Goal: Transaction & Acquisition: Purchase product/service

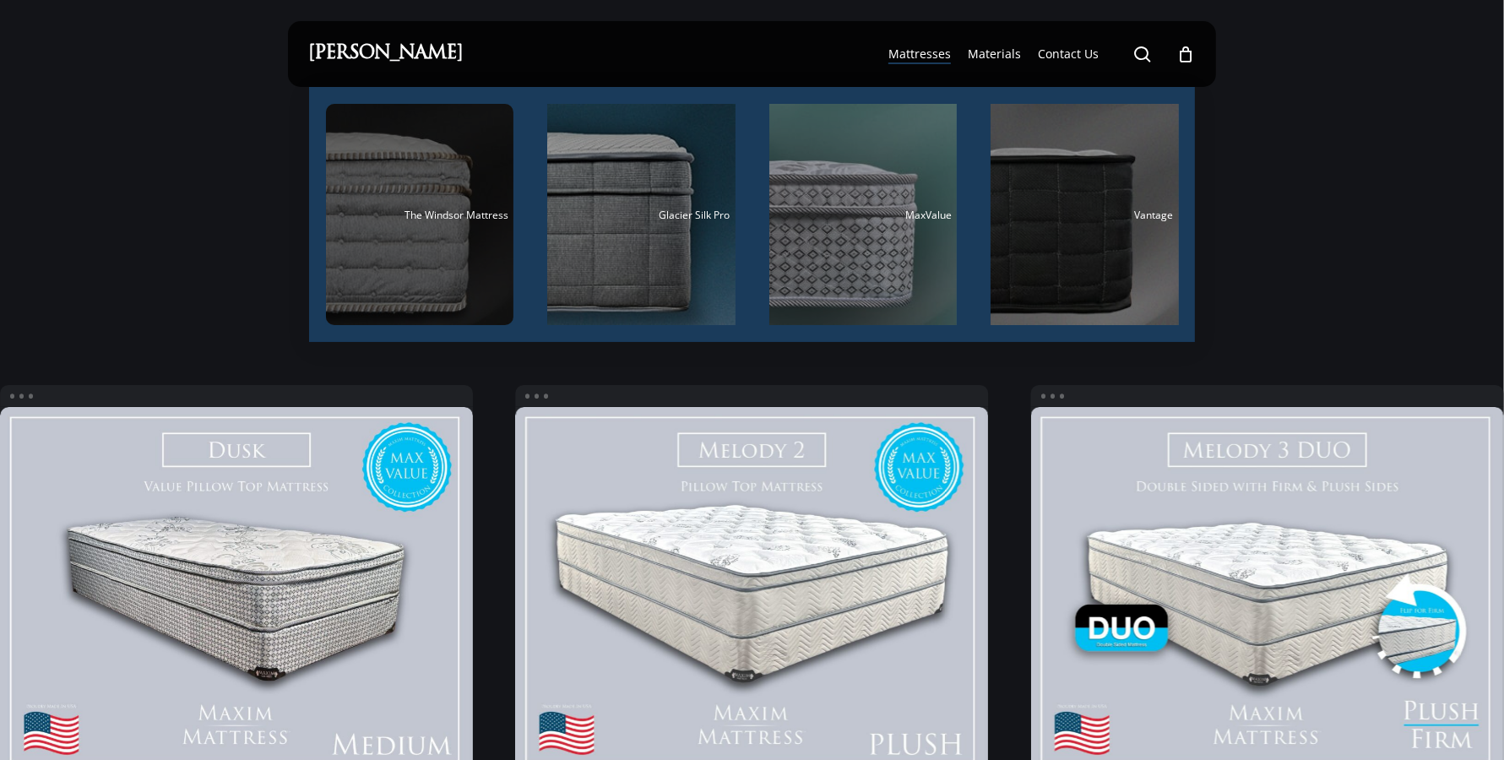
click at [444, 221] on div "Main Menu" at bounding box center [420, 214] width 188 height 221
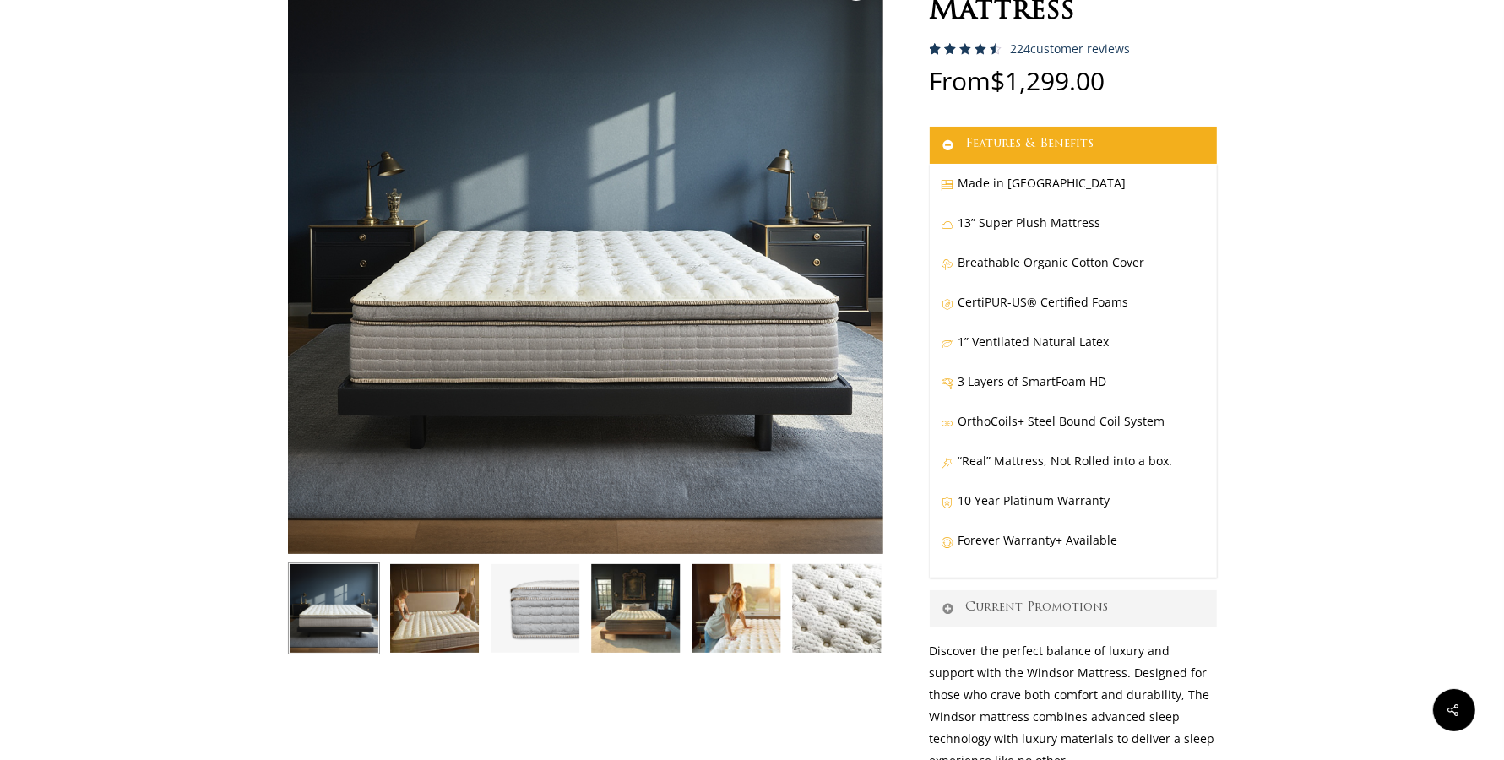
scroll to position [450, 0]
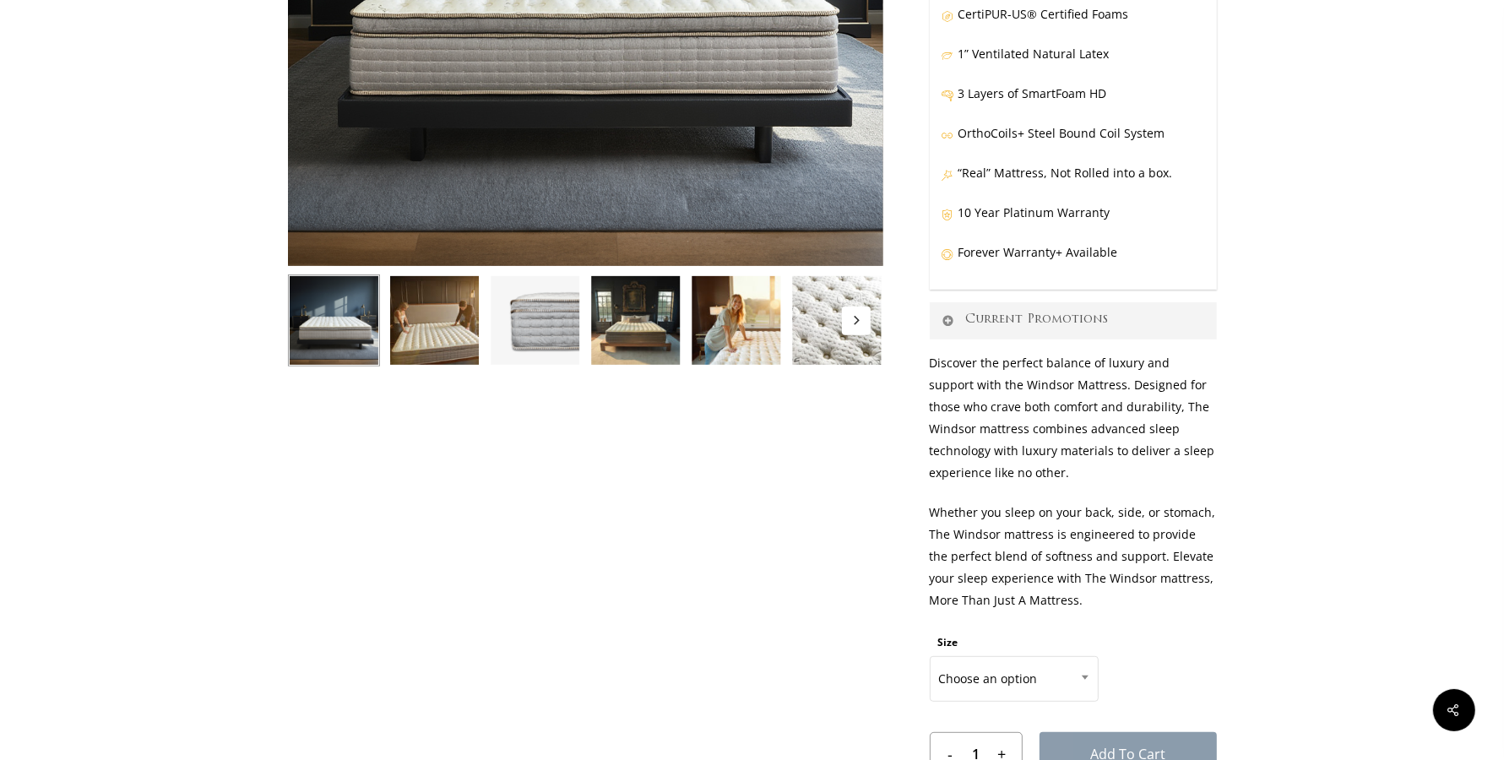
click at [453, 333] on img at bounding box center [434, 320] width 92 height 92
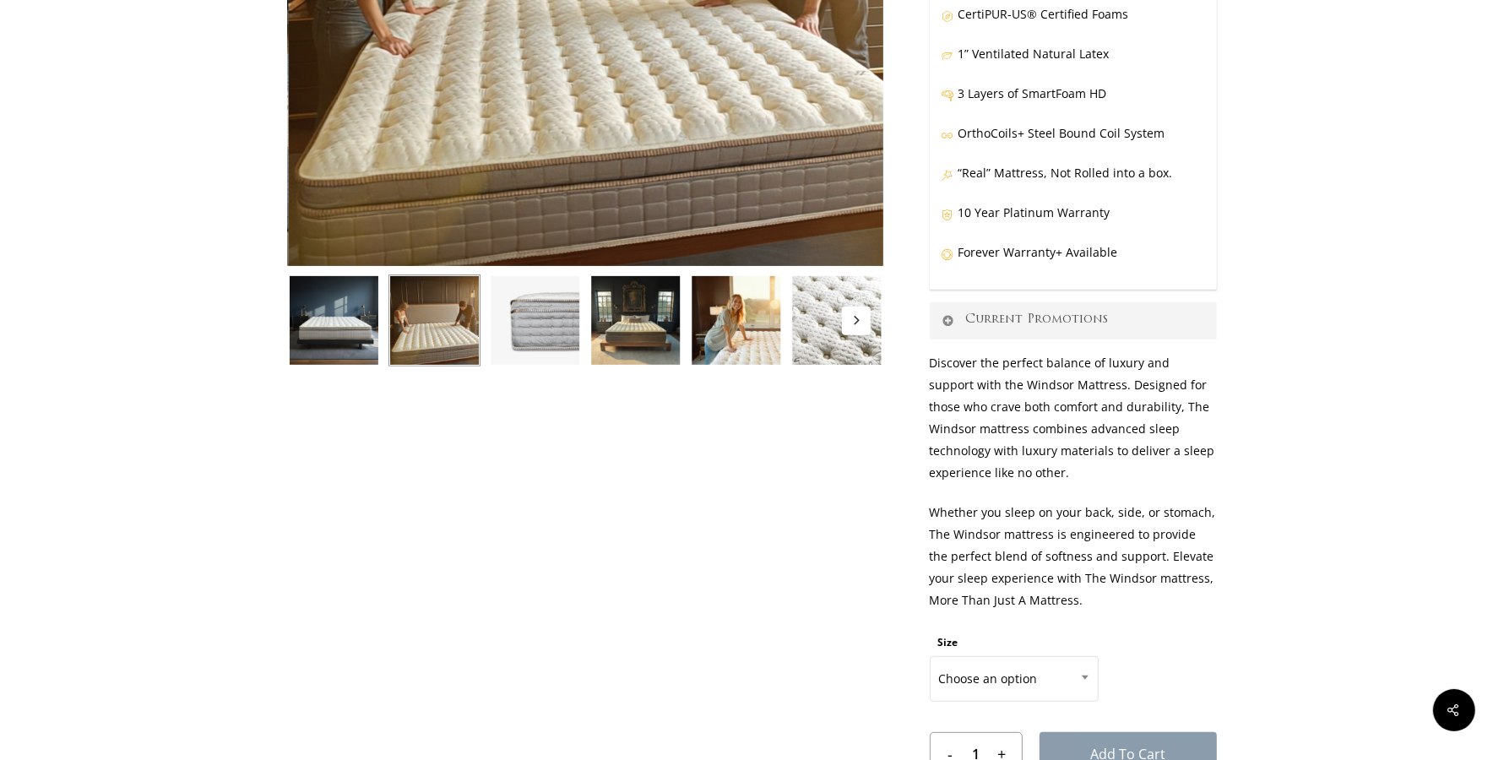
scroll to position [263, 0]
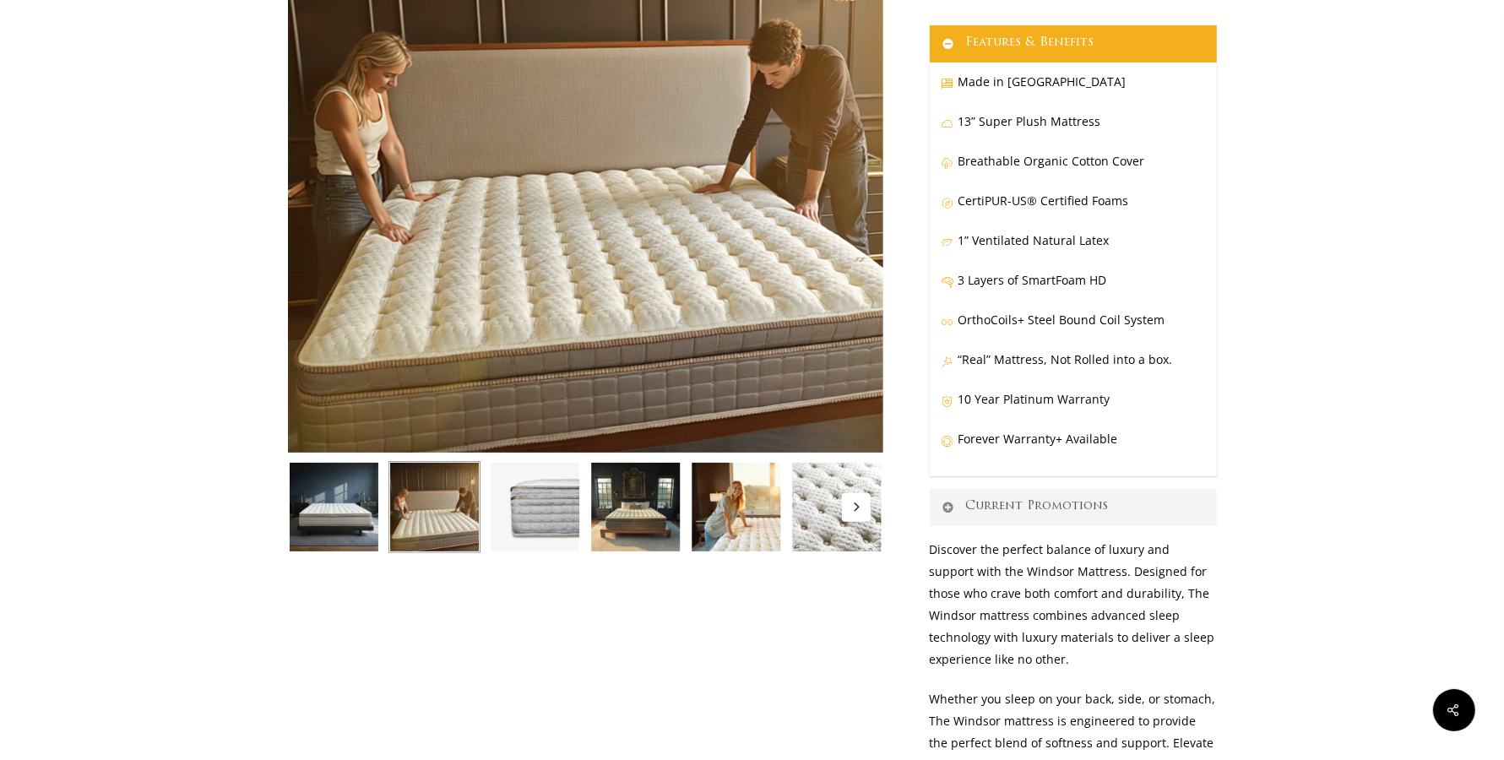
click at [565, 500] on img at bounding box center [535, 507] width 92 height 92
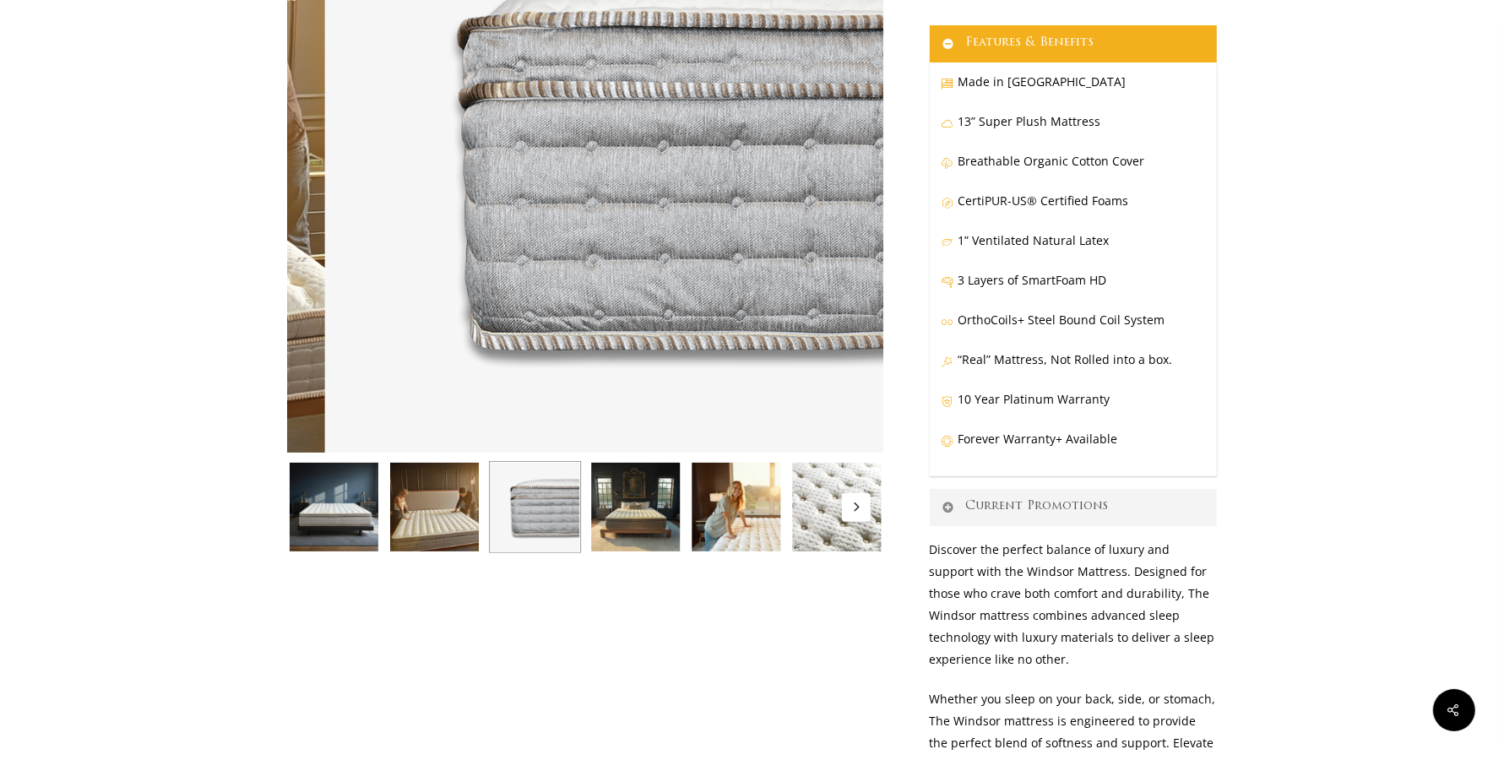
click at [638, 516] on img at bounding box center [635, 507] width 92 height 92
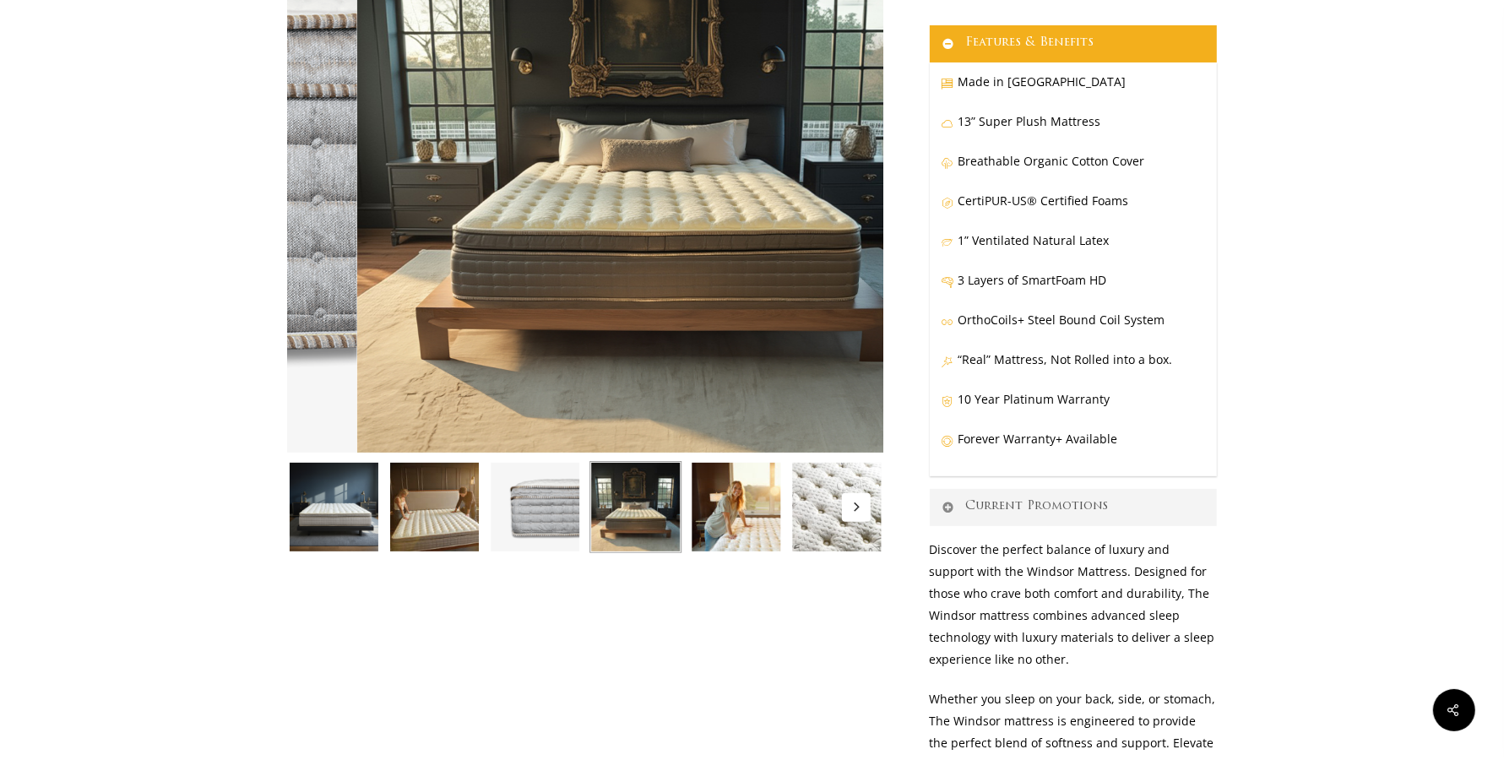
click at [704, 519] on img at bounding box center [736, 507] width 92 height 92
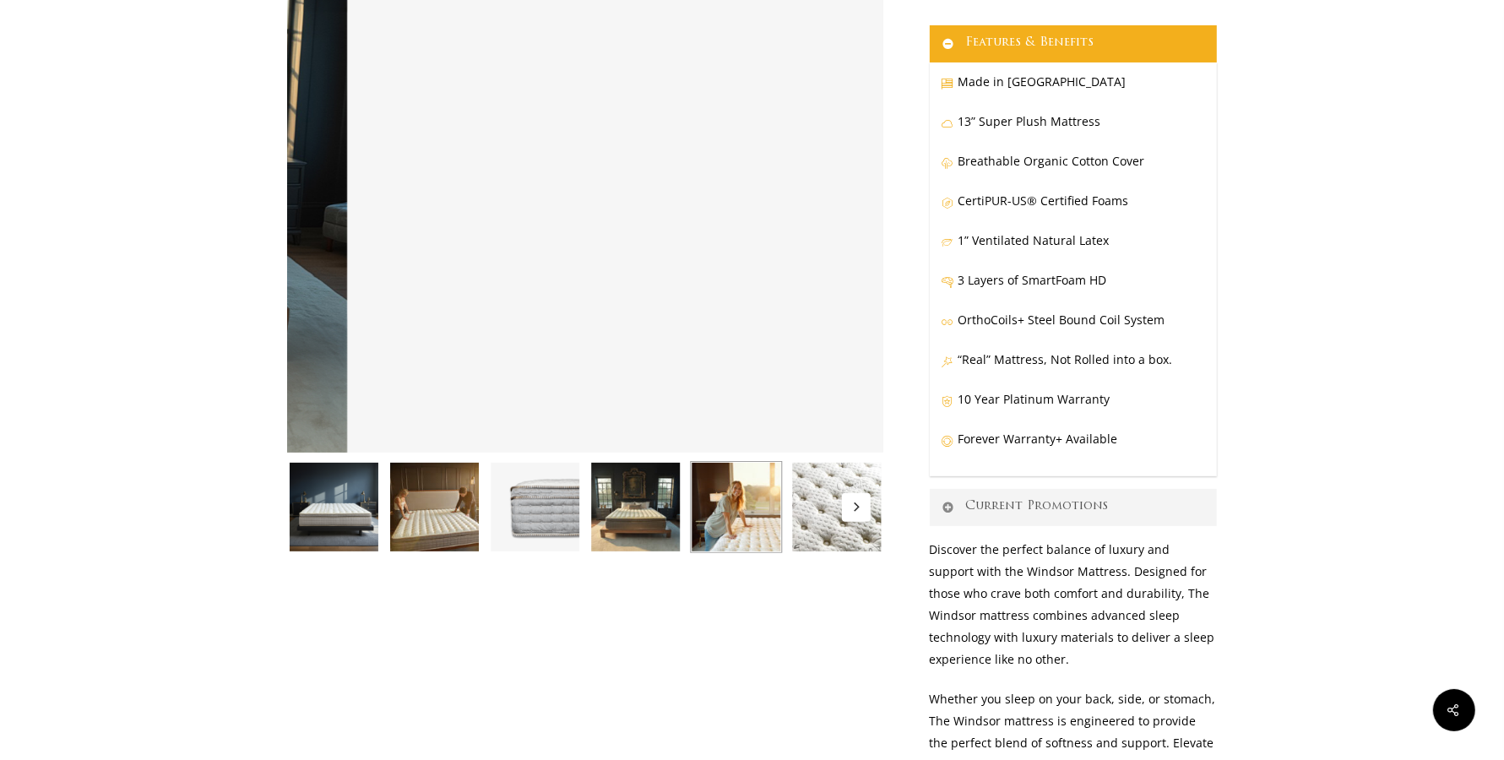
click at [821, 521] on img at bounding box center [836, 507] width 92 height 92
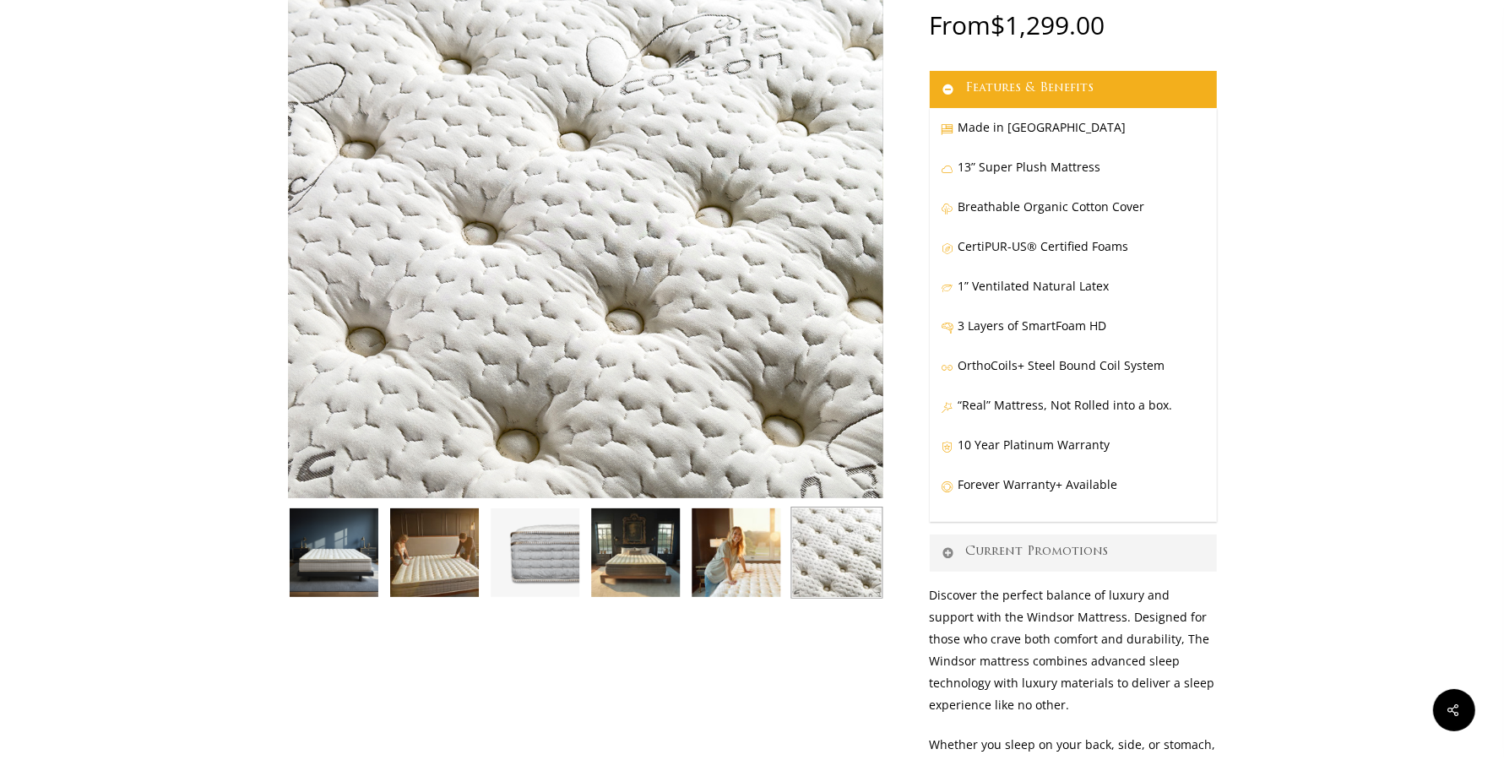
scroll to position [0, 0]
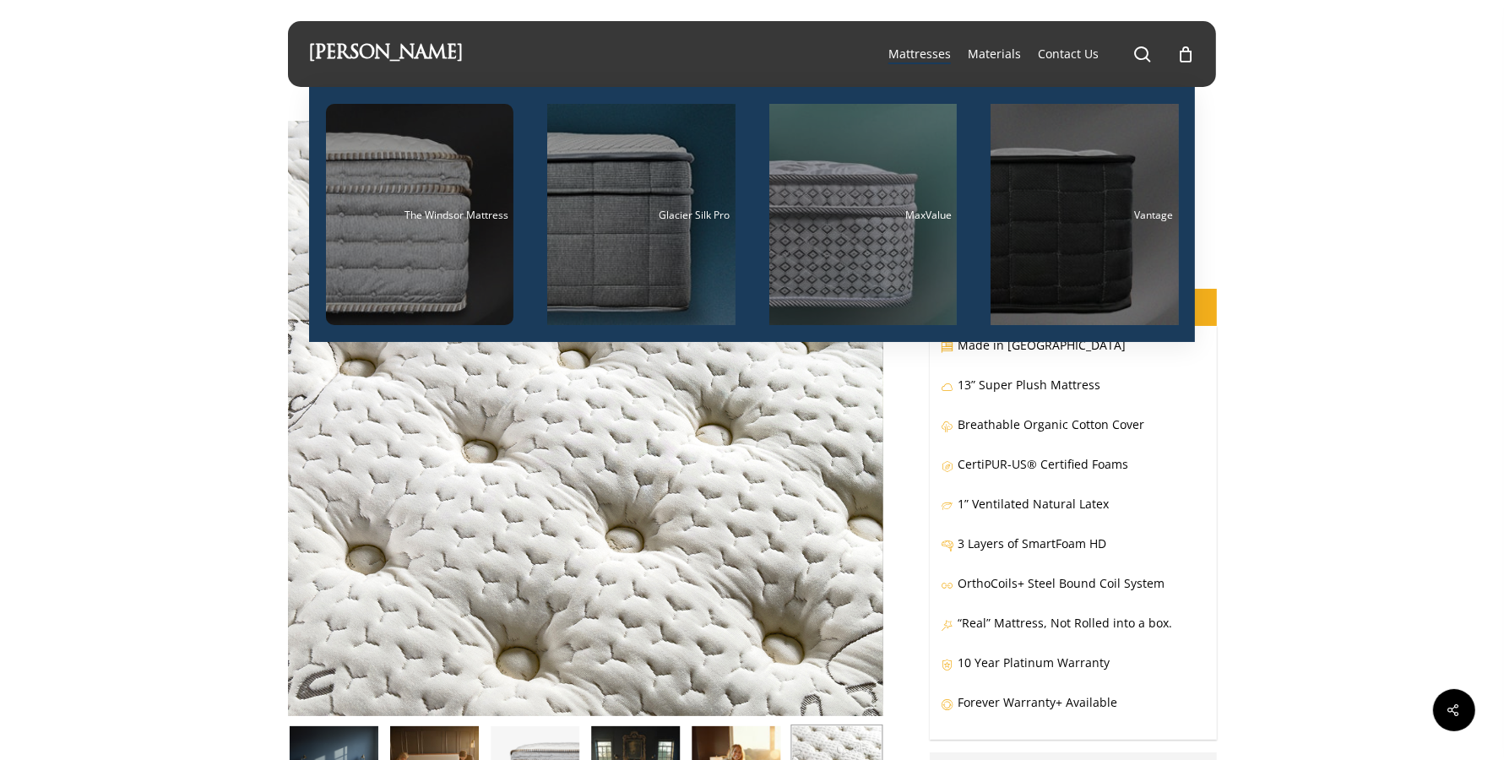
click at [945, 51] on span "Mattresses" at bounding box center [919, 54] width 62 height 16
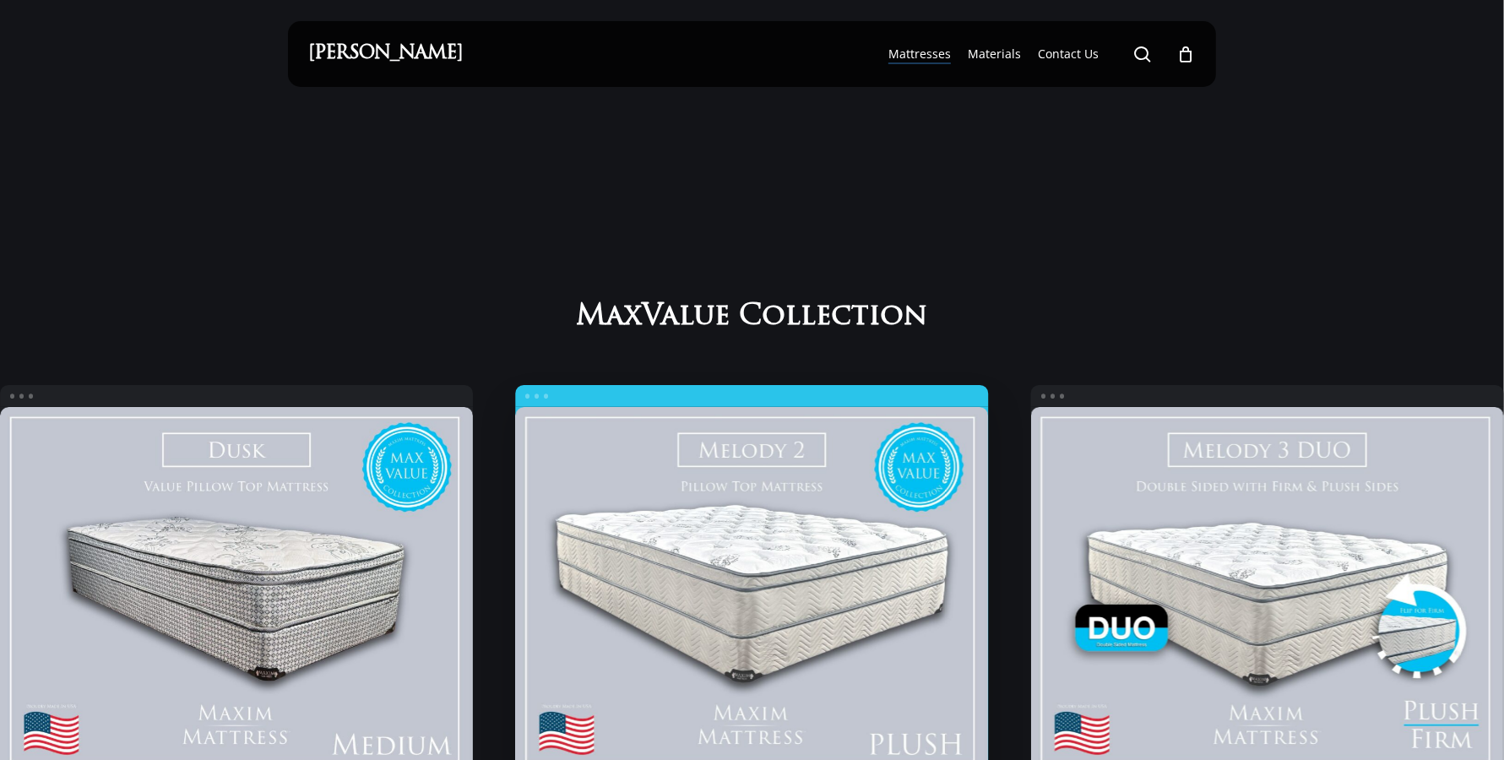
click at [632, 604] on link "Melody 2" at bounding box center [751, 590] width 473 height 366
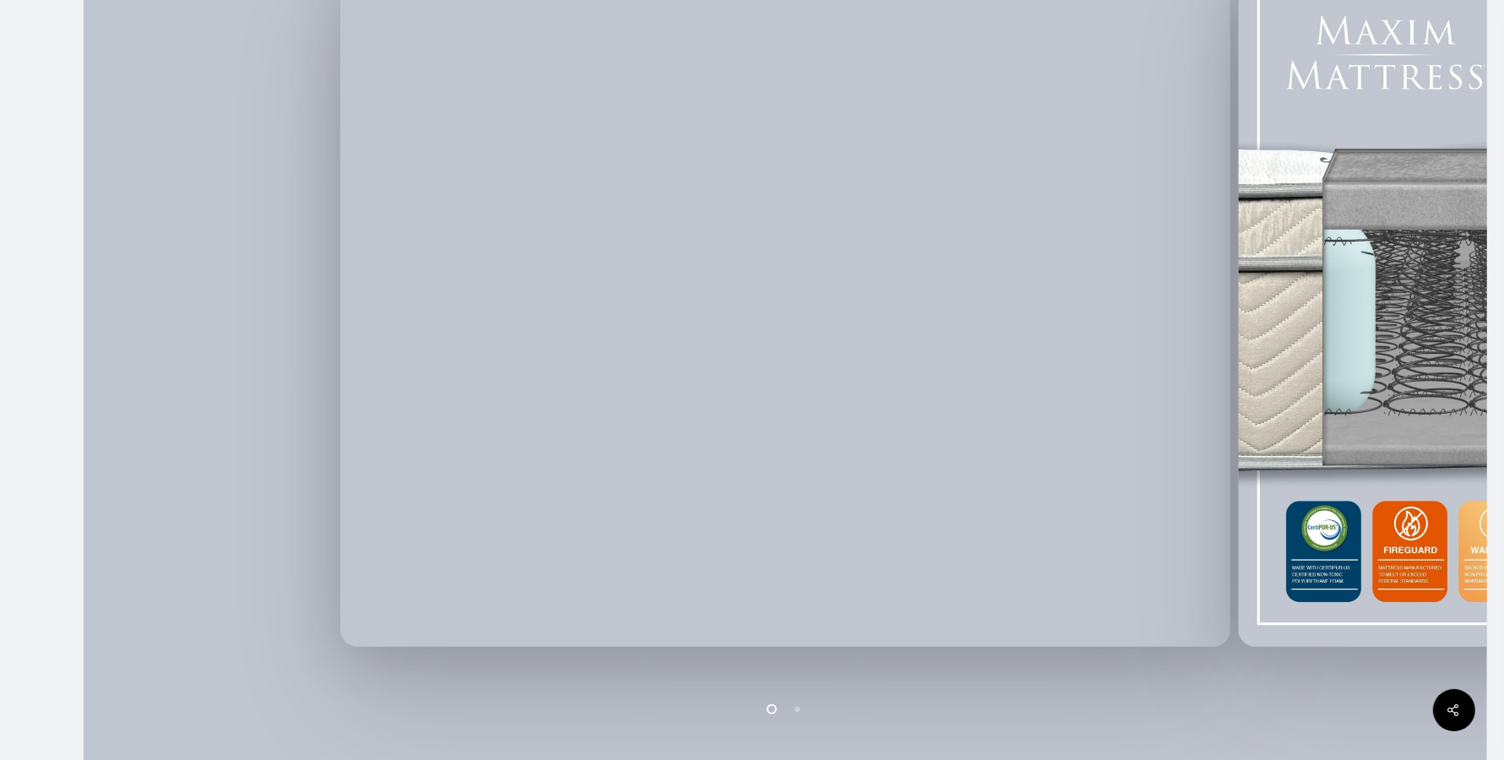
scroll to position [405, 0]
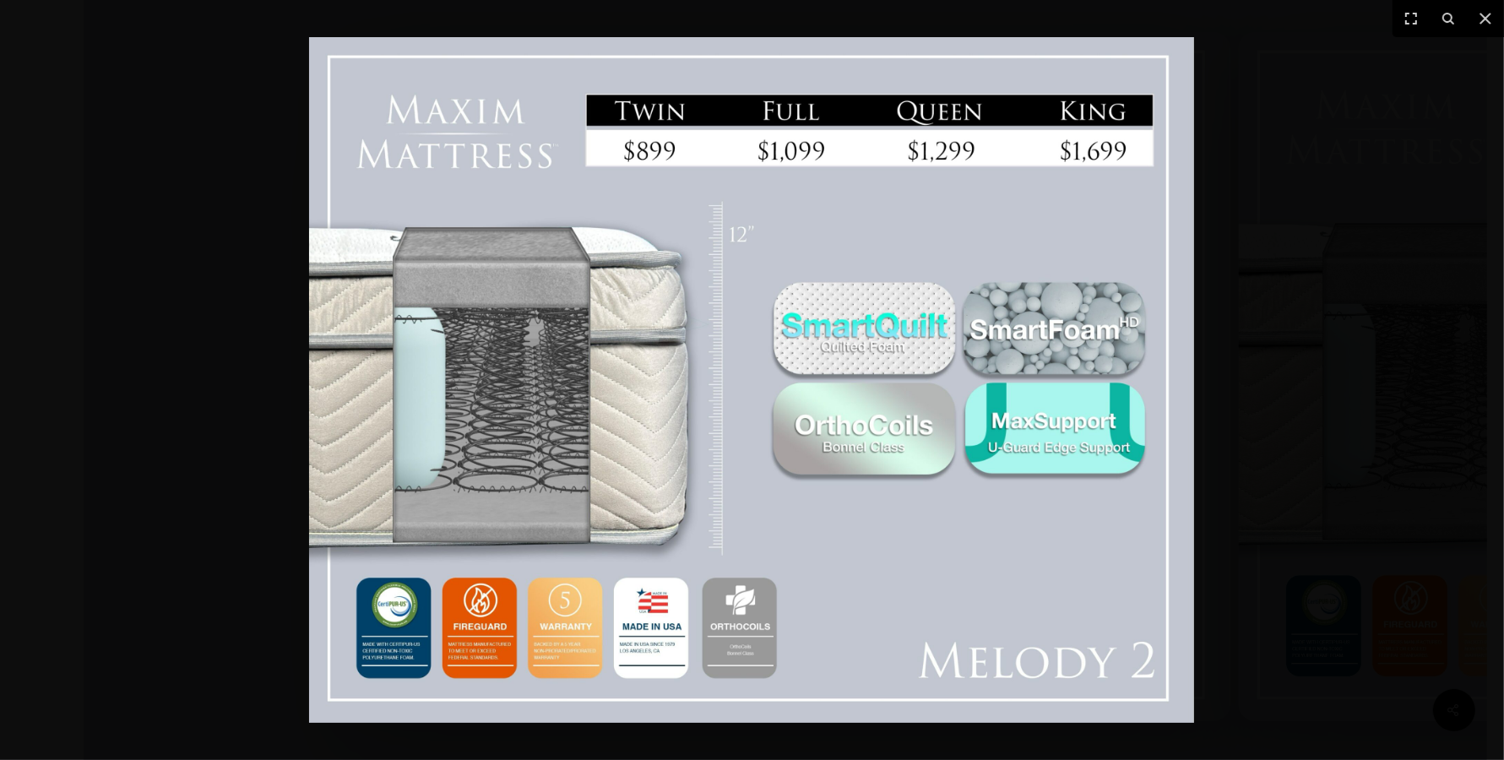
click at [1239, 265] on div at bounding box center [752, 380] width 1504 height 760
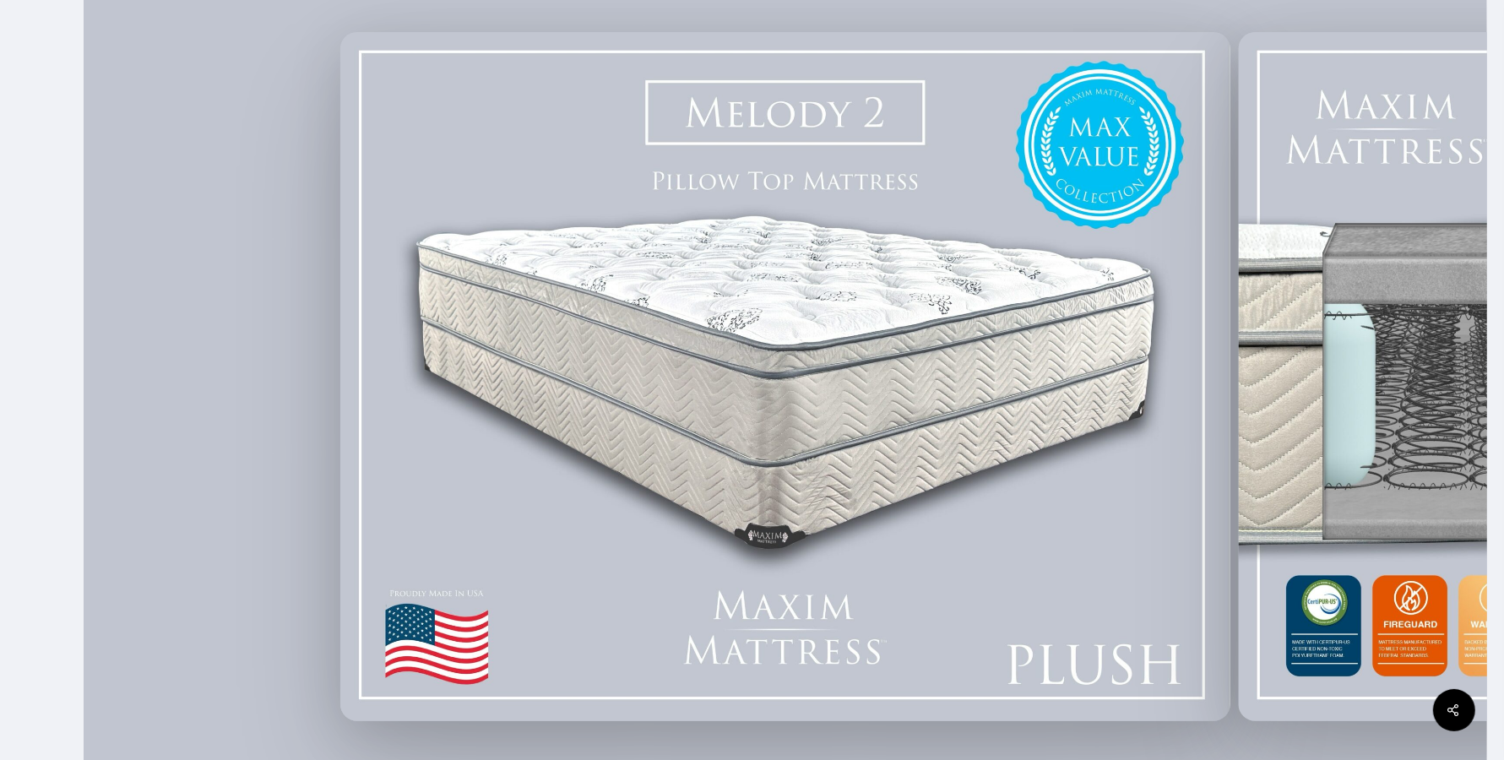
scroll to position [0, 0]
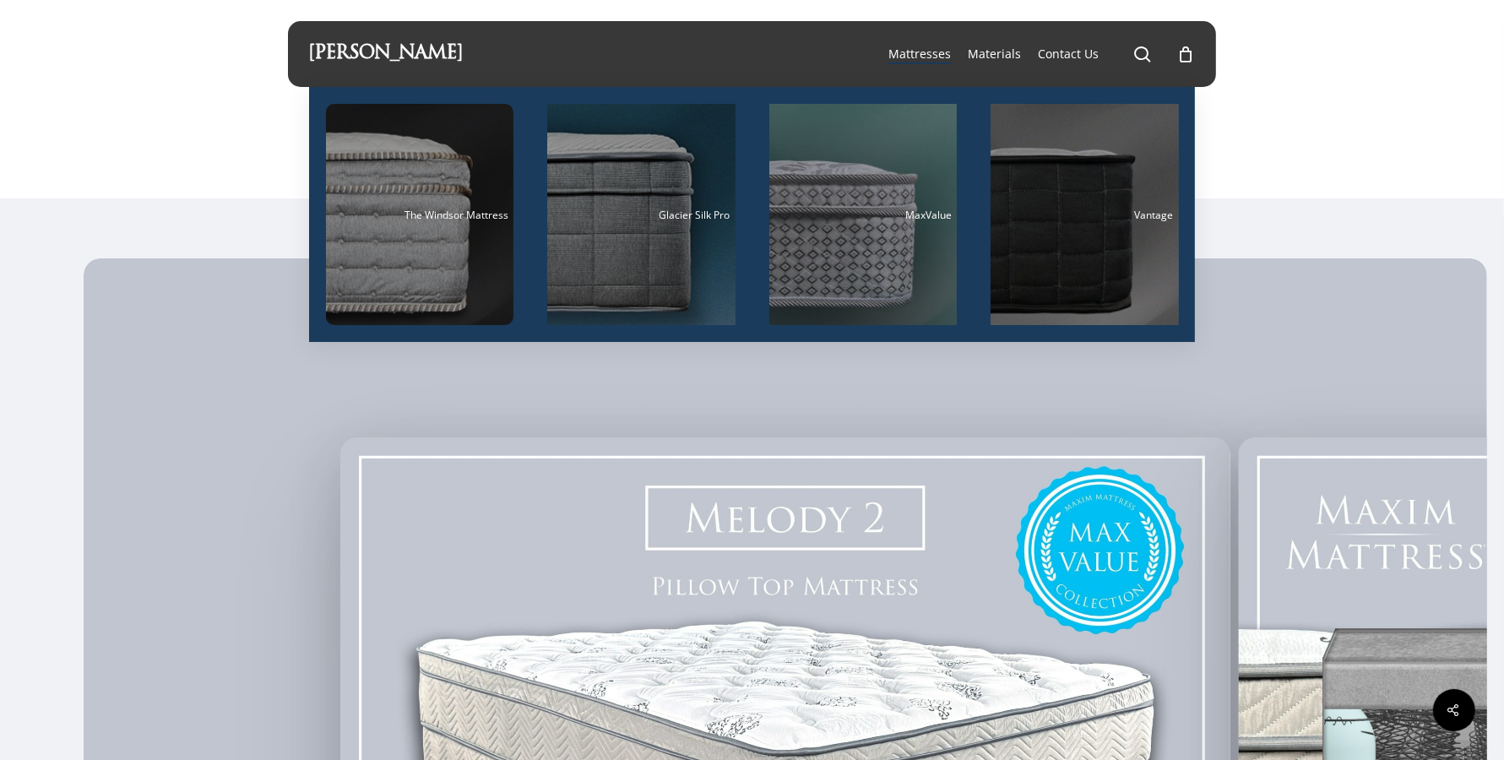
click at [917, 62] on link "Mattresses" at bounding box center [919, 54] width 62 height 17
